Goal: Information Seeking & Learning: Learn about a topic

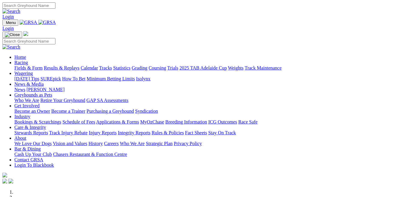
click at [28, 65] on link "Fields & Form" at bounding box center [28, 67] width 28 height 5
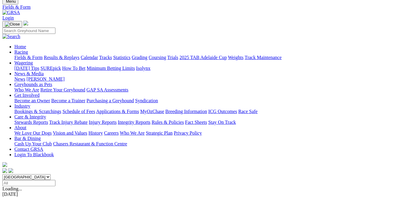
scroll to position [81, 0]
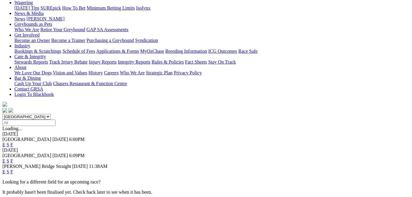
click at [5, 142] on link "E" at bounding box center [3, 144] width 3 height 5
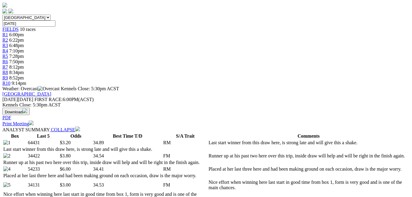
scroll to position [190, 0]
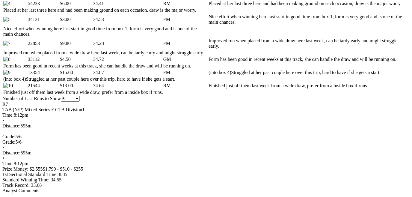
scroll to position [353, 0]
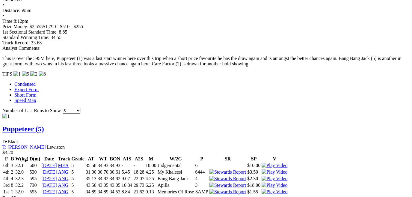
scroll to position [517, 0]
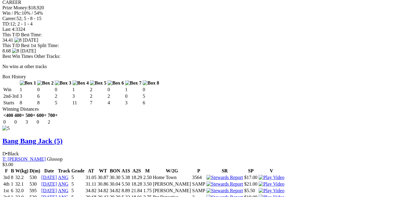
scroll to position [1251, 0]
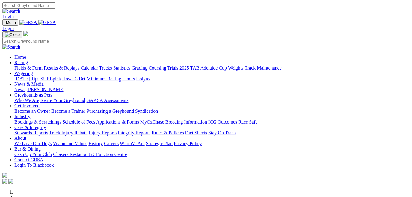
click at [21, 65] on link "Fields & Form" at bounding box center [28, 67] width 28 height 5
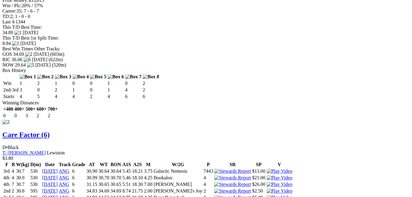
scroll to position [789, 0]
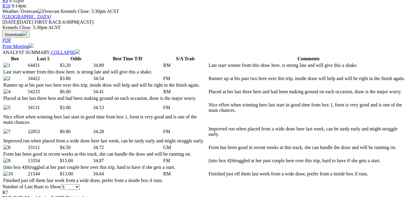
scroll to position [245, 0]
